Goal: Go to known website: Access a specific website the user already knows

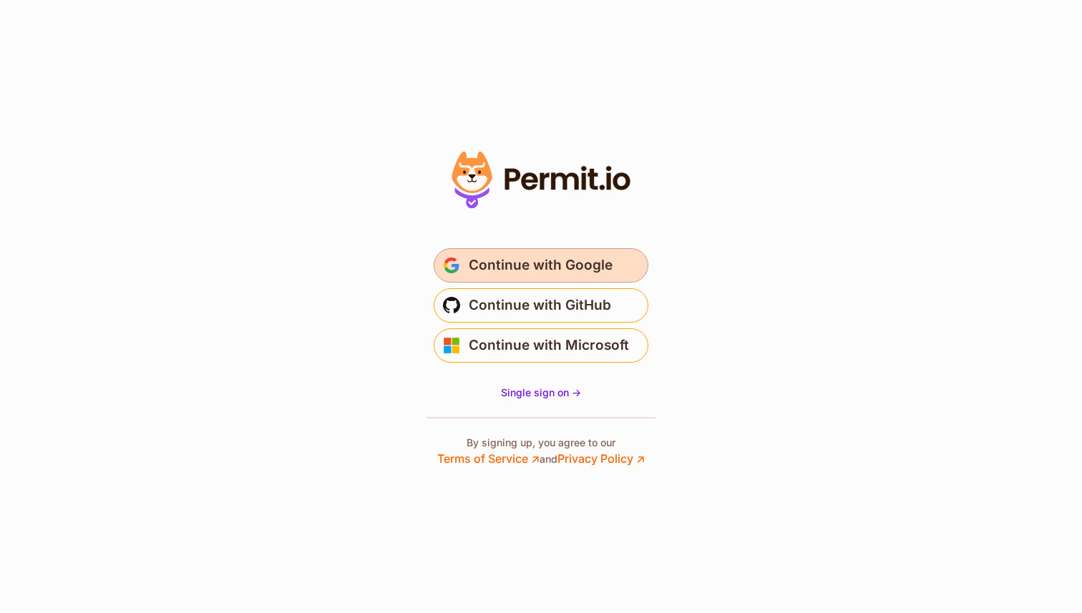
click at [558, 265] on span "Continue with Google" at bounding box center [541, 265] width 144 height 23
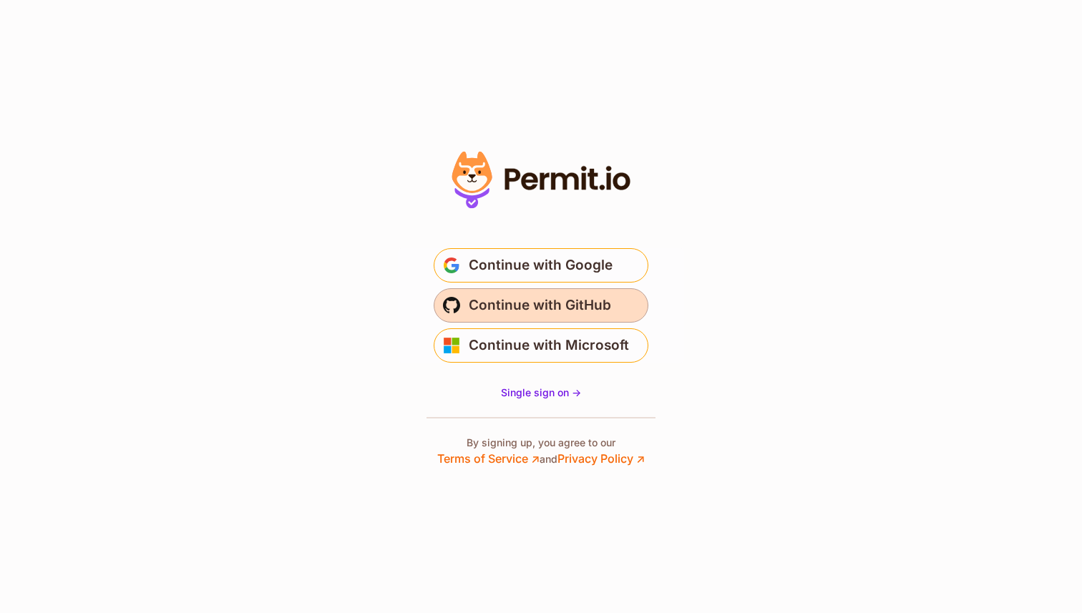
click at [507, 313] on span "Continue with GitHub" at bounding box center [540, 305] width 142 height 23
click at [542, 298] on span "Continue with GitHub" at bounding box center [540, 305] width 142 height 23
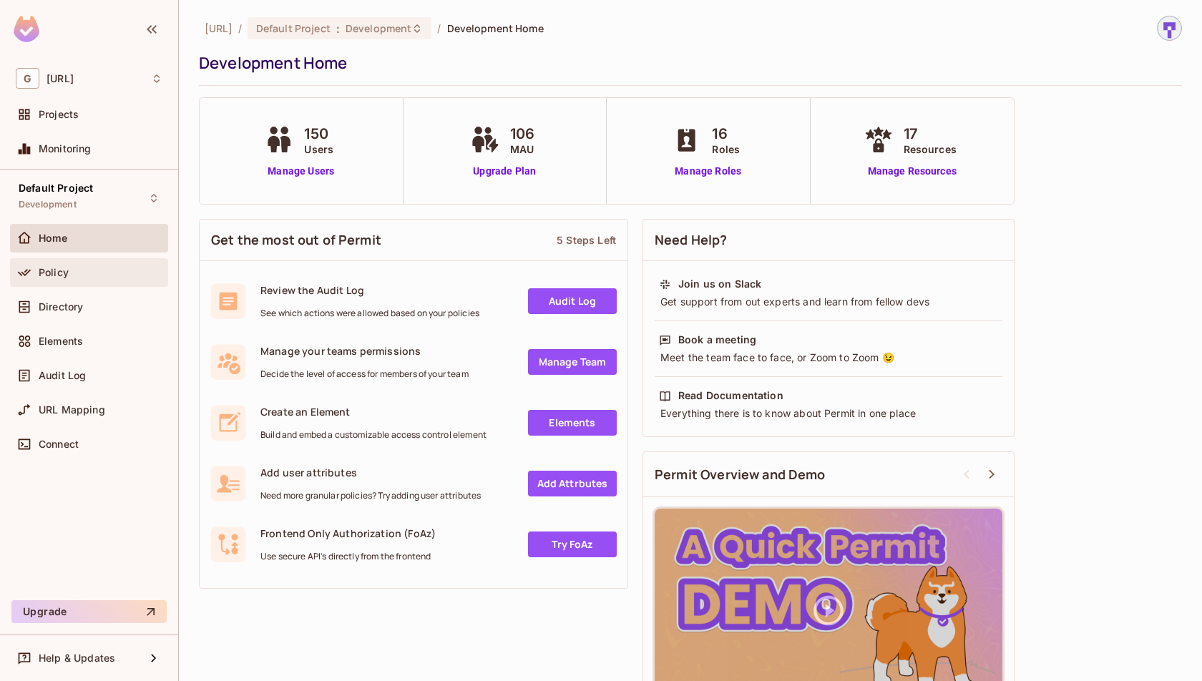
click at [35, 265] on div at bounding box center [27, 272] width 23 height 17
